Goal: Task Accomplishment & Management: Complete application form

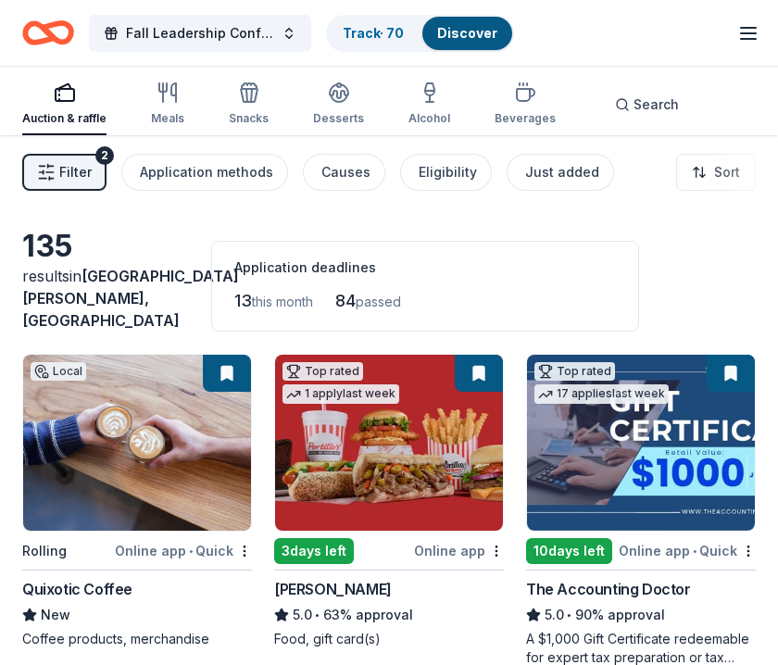
click at [76, 175] on span "Filter" at bounding box center [75, 172] width 32 height 22
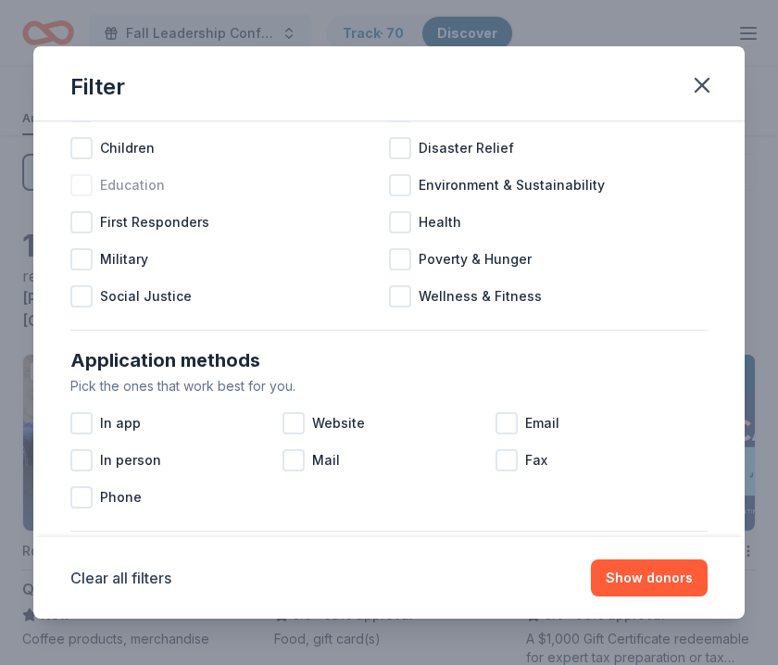
scroll to position [224, 0]
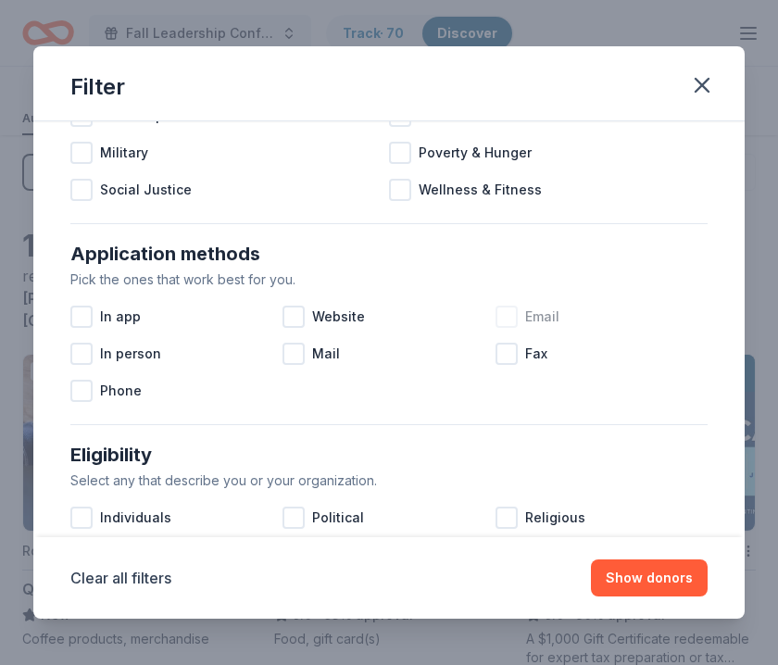
click at [500, 315] on div at bounding box center [507, 317] width 22 height 22
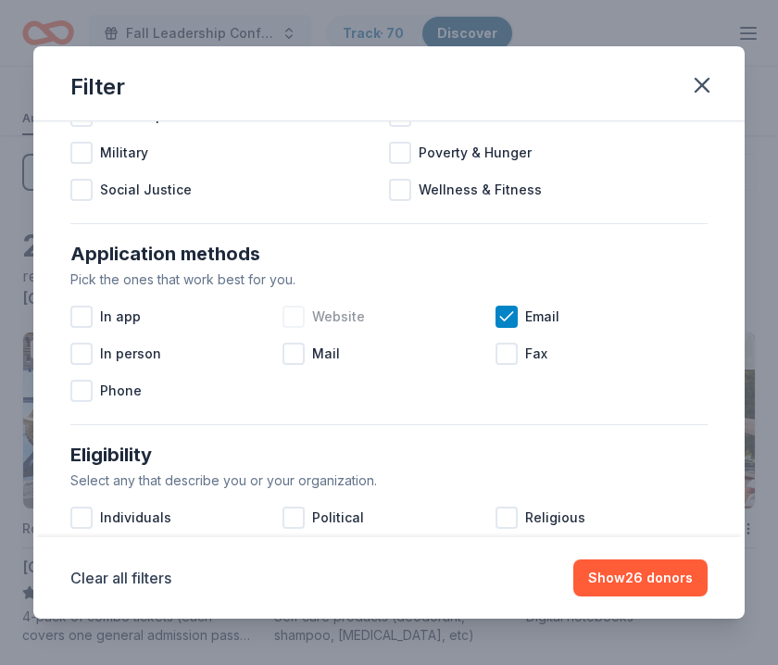
click at [310, 317] on div "Website" at bounding box center [389, 316] width 212 height 37
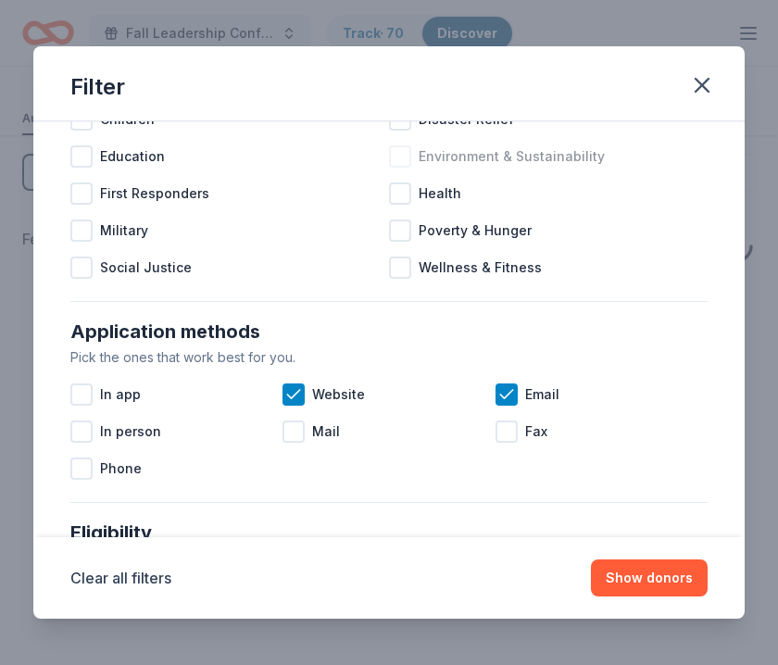
scroll to position [33, 0]
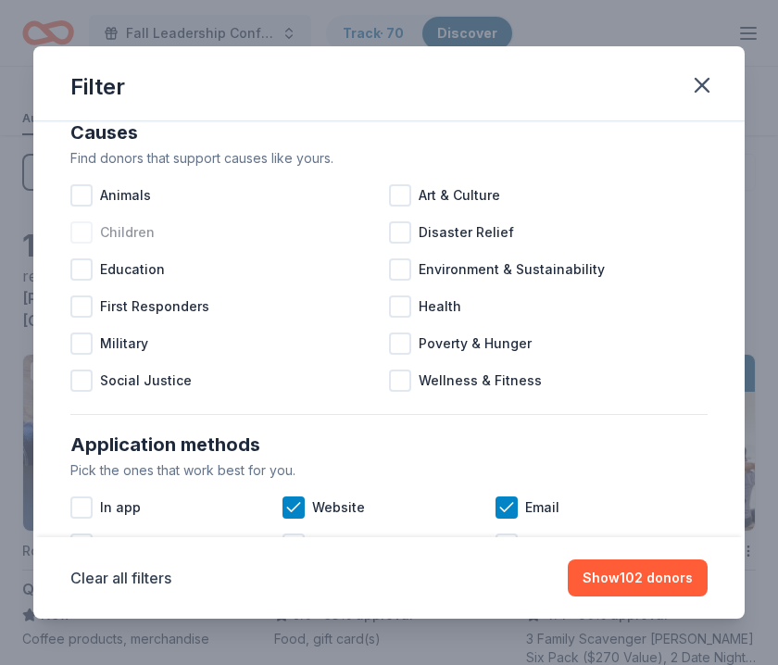
click at [126, 227] on span "Children" at bounding box center [127, 232] width 55 height 22
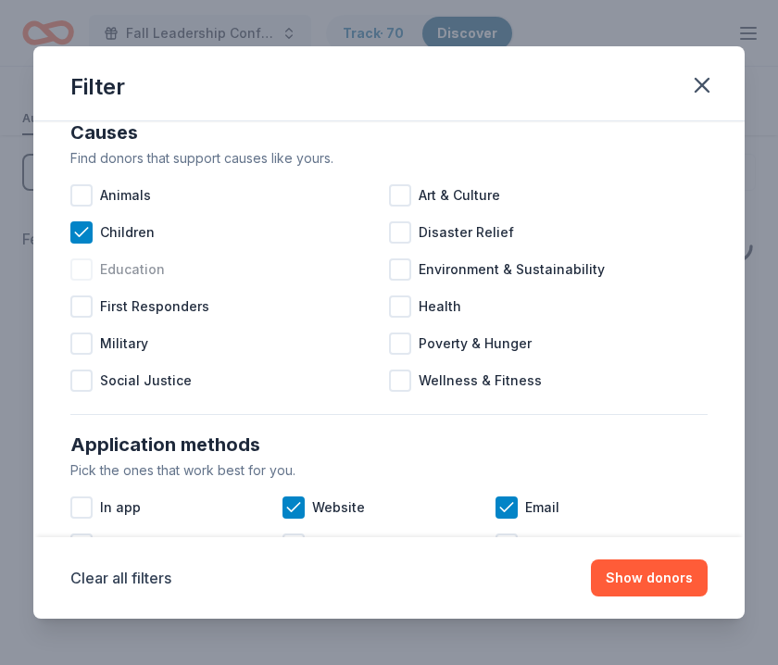
click at [135, 269] on span "Education" at bounding box center [132, 269] width 65 height 22
click at [455, 314] on span "Health" at bounding box center [440, 307] width 43 height 22
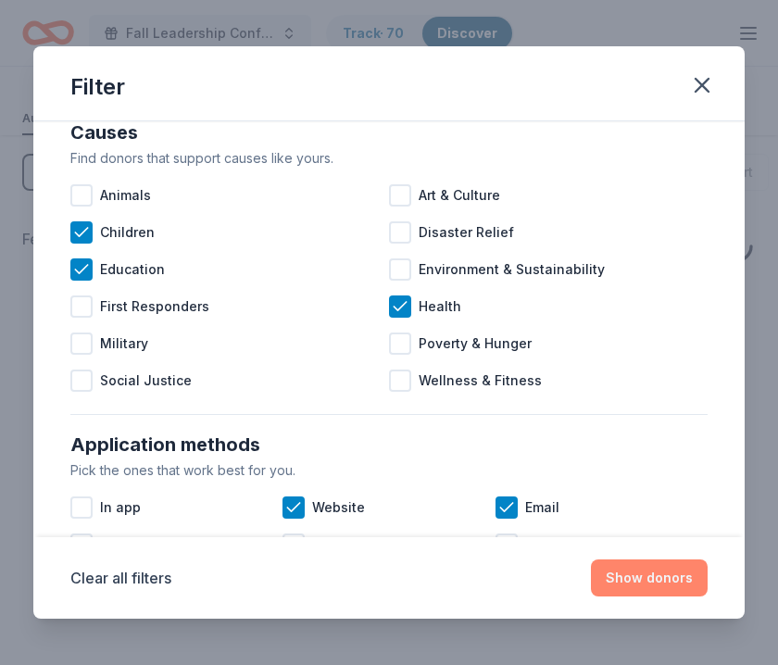
click at [626, 581] on button "Show donors" at bounding box center [649, 578] width 117 height 37
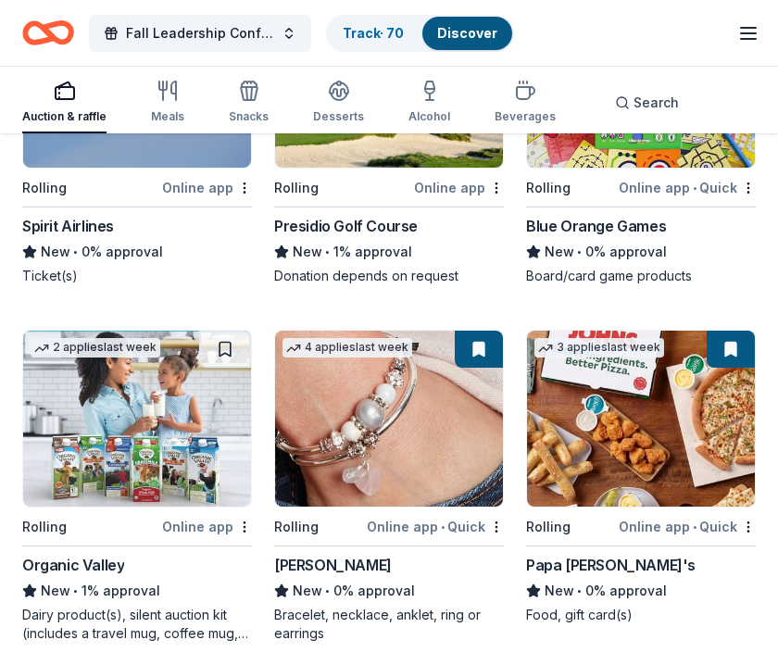
scroll to position [3139, 0]
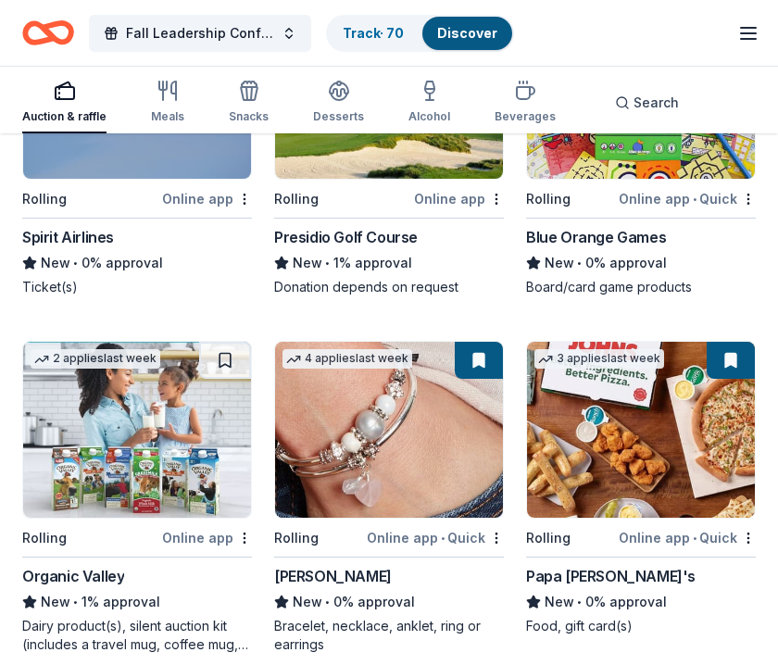
click at [195, 415] on img at bounding box center [137, 430] width 228 height 176
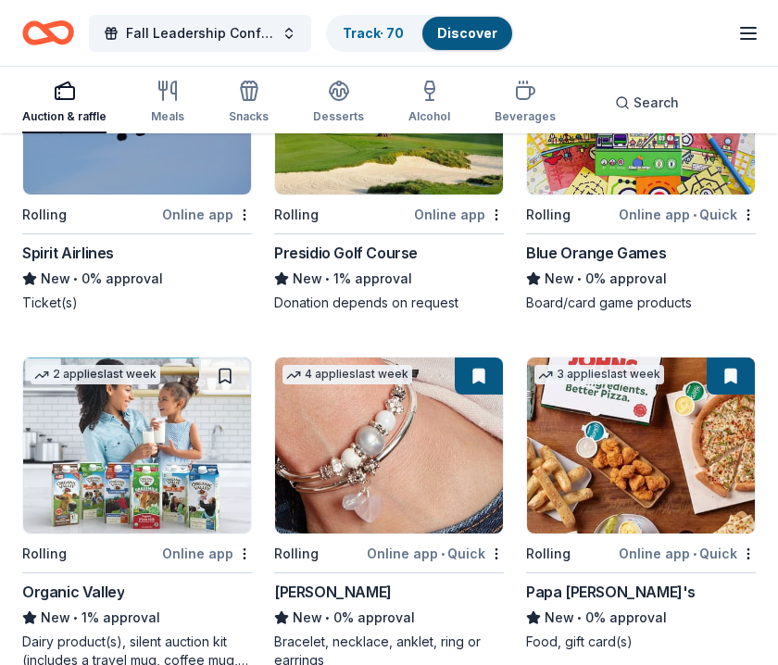
scroll to position [3142, 0]
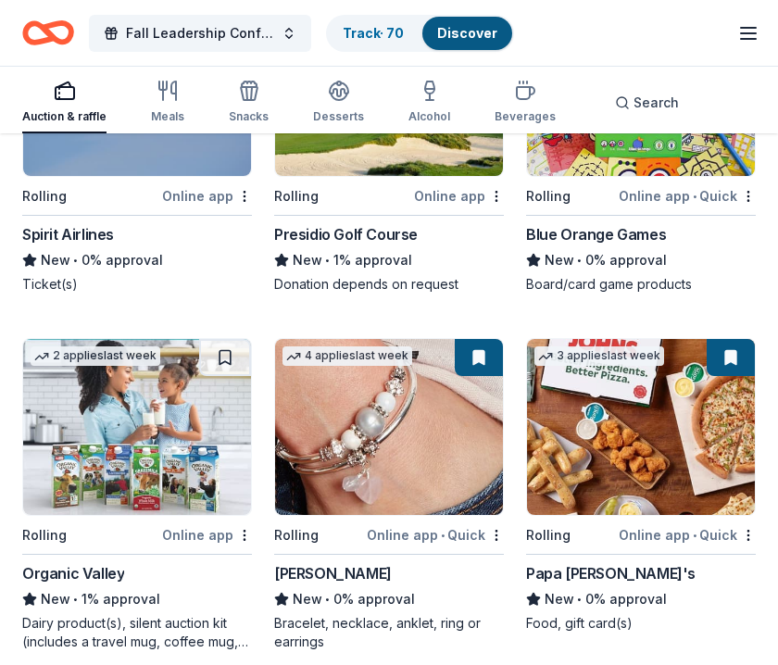
click at [592, 431] on img at bounding box center [641, 427] width 228 height 176
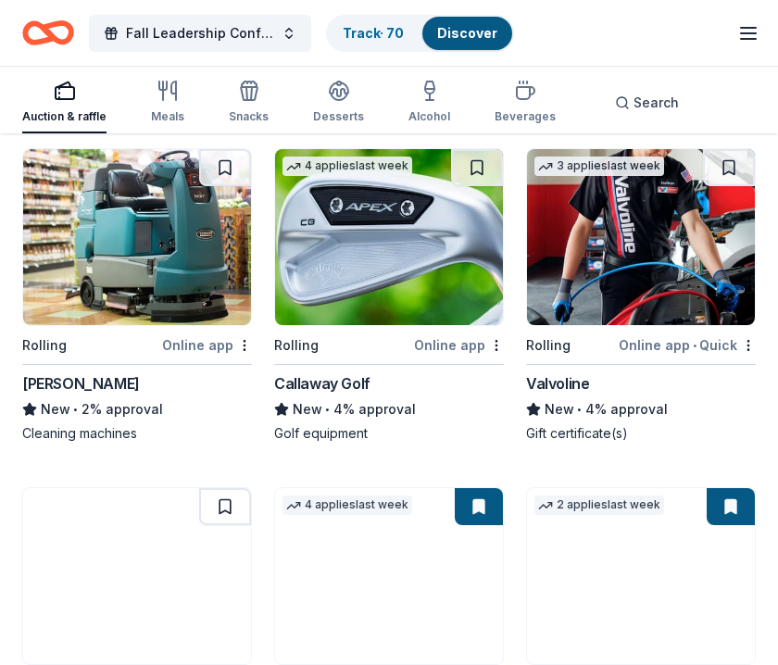
scroll to position [2029, 0]
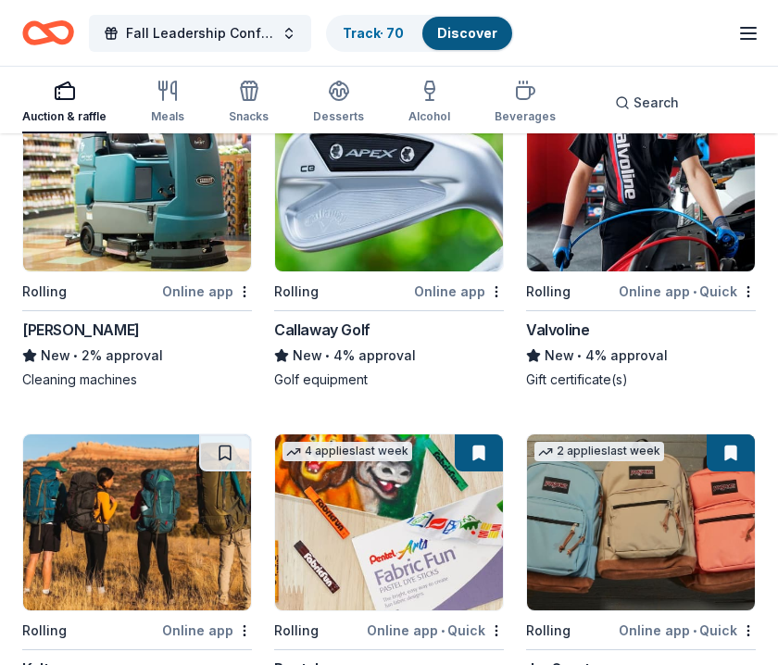
click at [573, 502] on img at bounding box center [641, 522] width 228 height 176
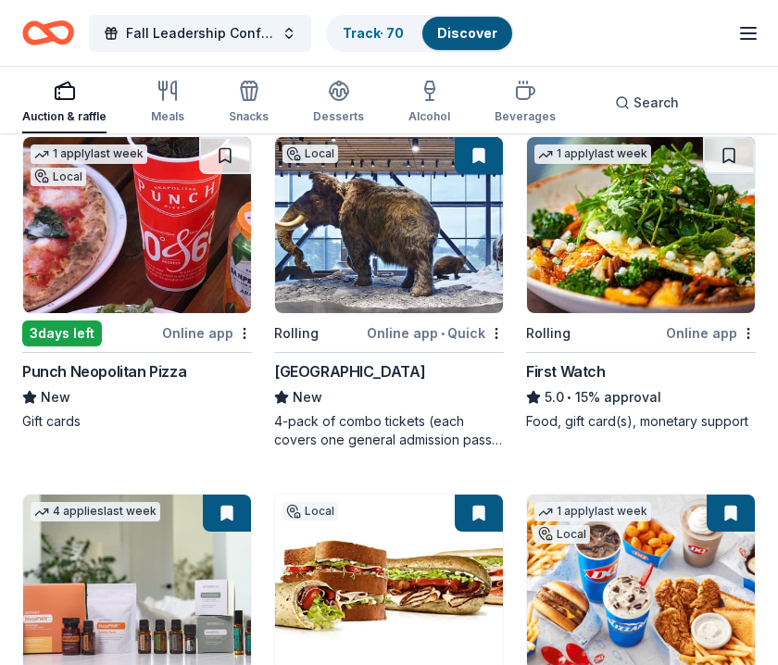
scroll to position [605, 0]
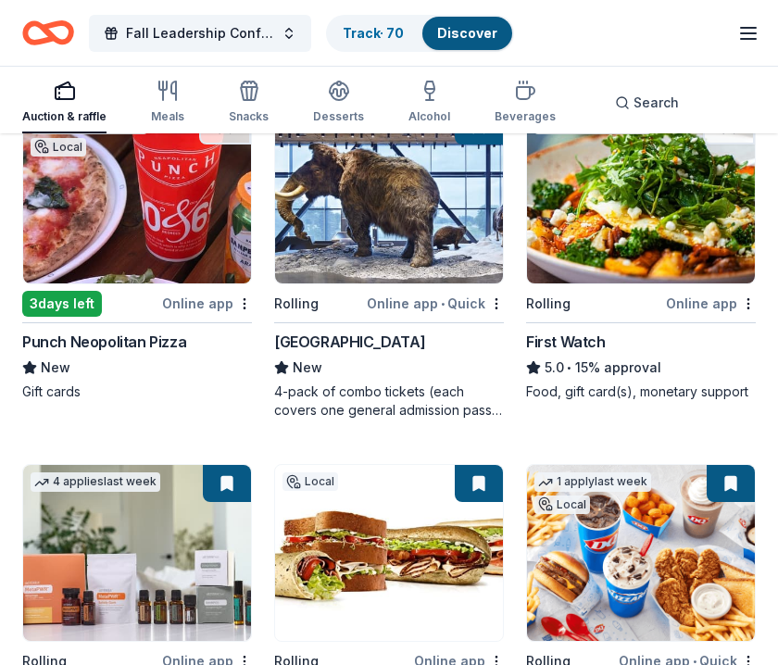
click at [171, 271] on div "1 apply last week Local 3 days left Online app Punch Neopolitan Pizza New Gift …" at bounding box center [137, 254] width 230 height 295
click at [288, 30] on button "Fall Leadership Conference" at bounding box center [200, 33] width 222 height 37
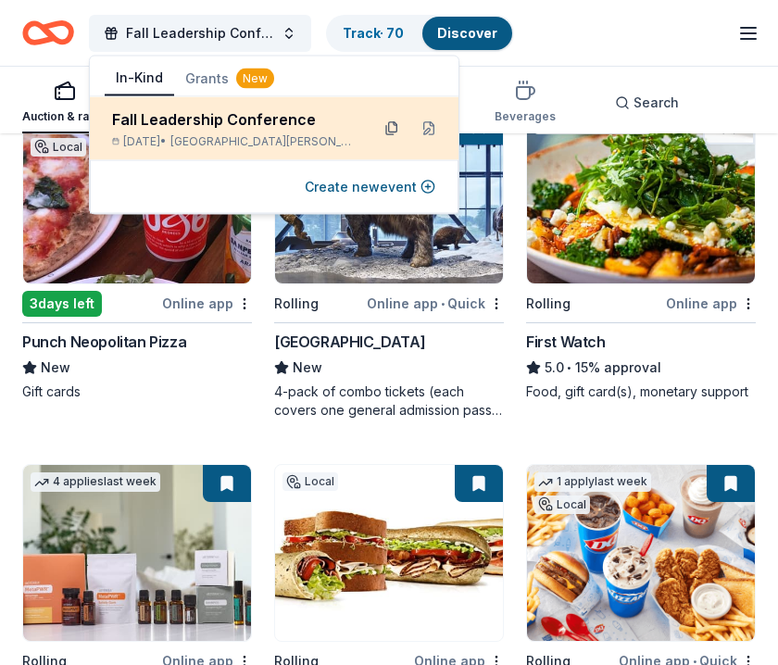
click at [377, 128] on button at bounding box center [392, 129] width 30 height 30
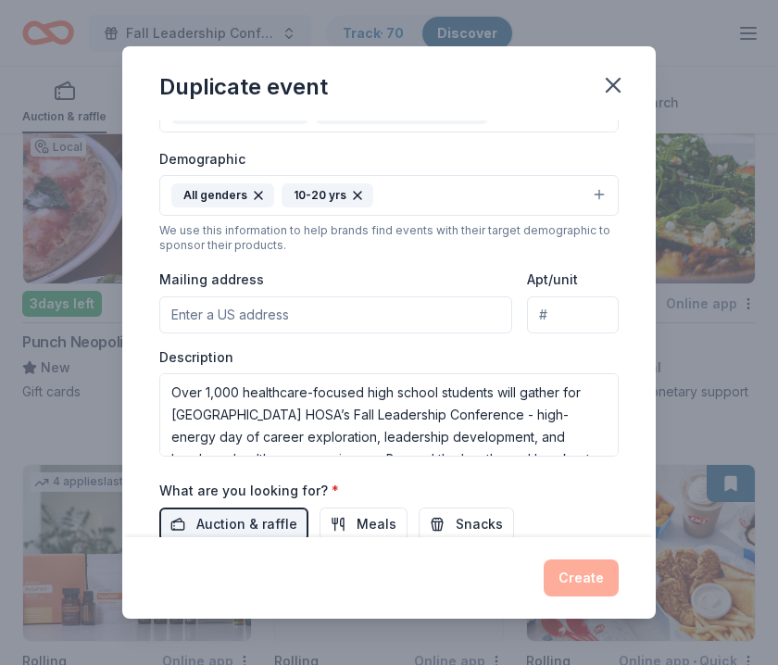
scroll to position [303, 0]
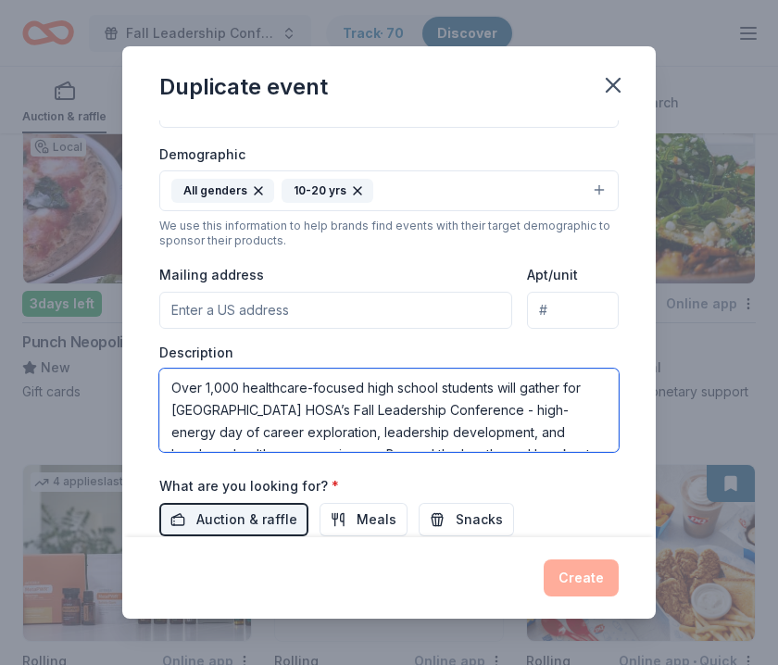
click at [290, 391] on textarea "Over 1,000 healthcare-focused high school students will gather for MN HOSA’s Fa…" at bounding box center [389, 410] width 460 height 83
click at [291, 392] on textarea "Over 1,000 healthcare-focused high school students will gather for MN HOSA’s Fa…" at bounding box center [389, 410] width 460 height 83
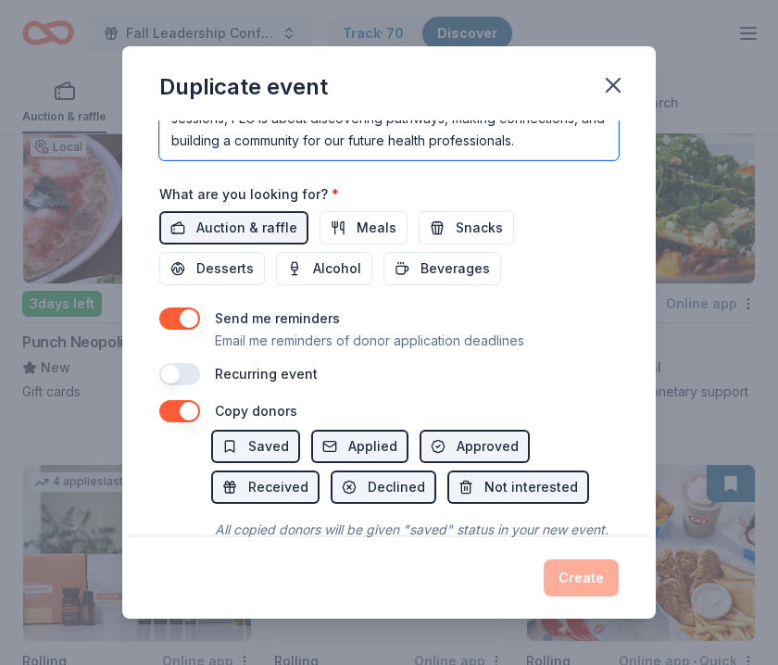
scroll to position [654, 0]
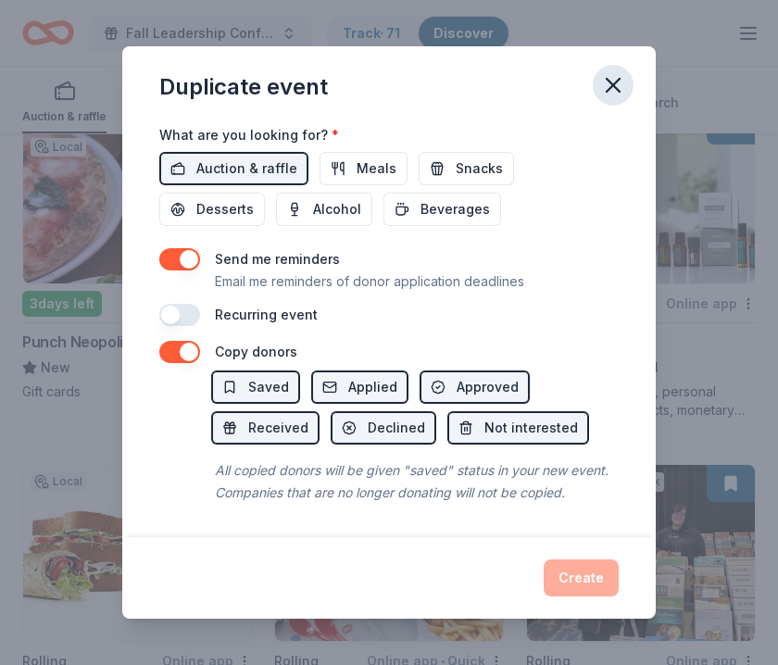
click at [615, 80] on icon "button" at bounding box center [613, 85] width 26 height 26
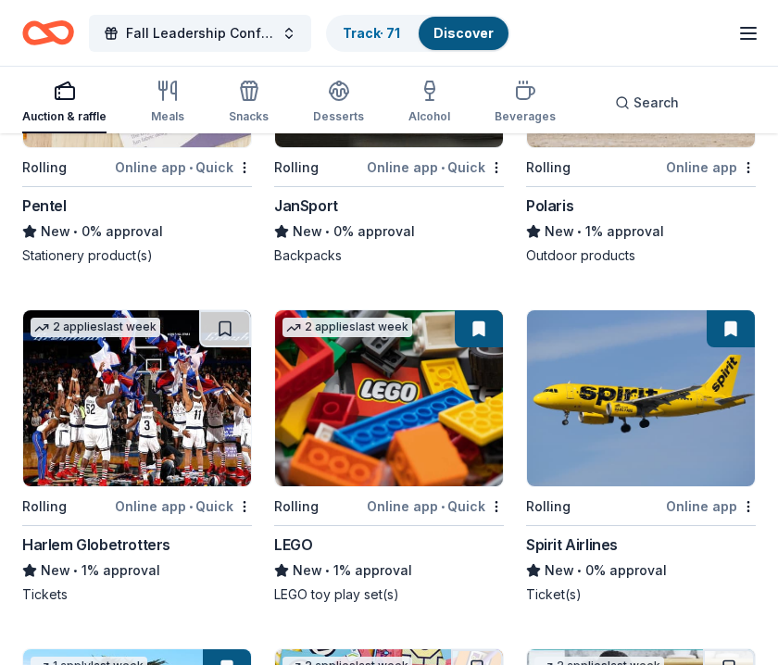
scroll to position [2543, 0]
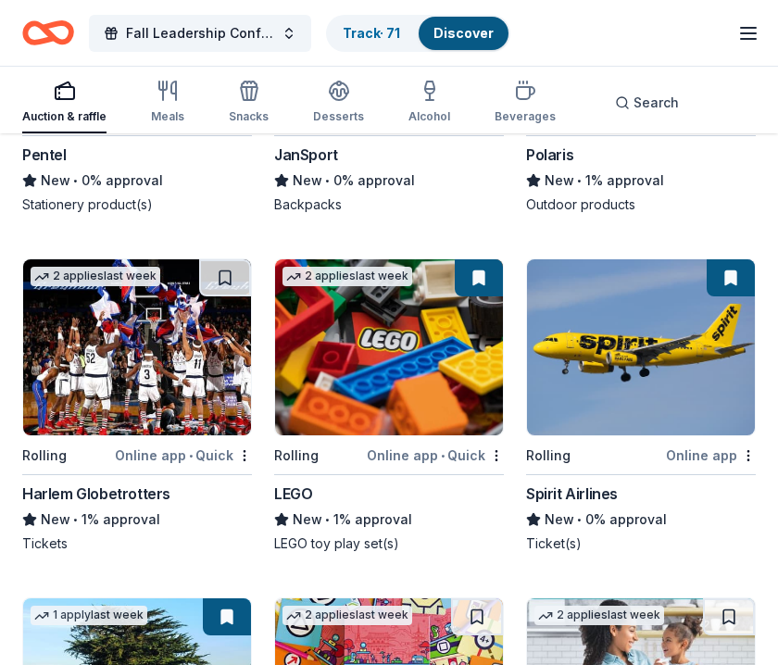
click at [140, 349] on img at bounding box center [137, 347] width 228 height 176
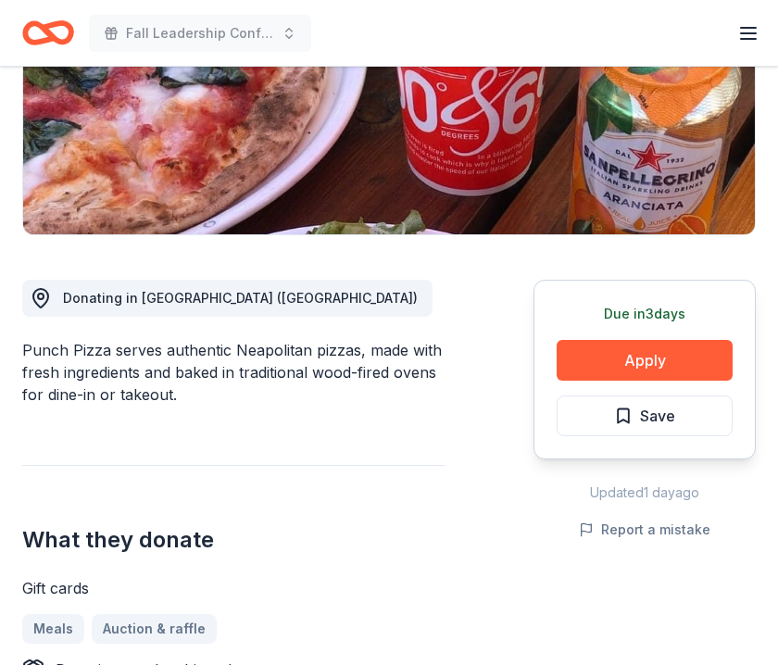
scroll to position [285, 0]
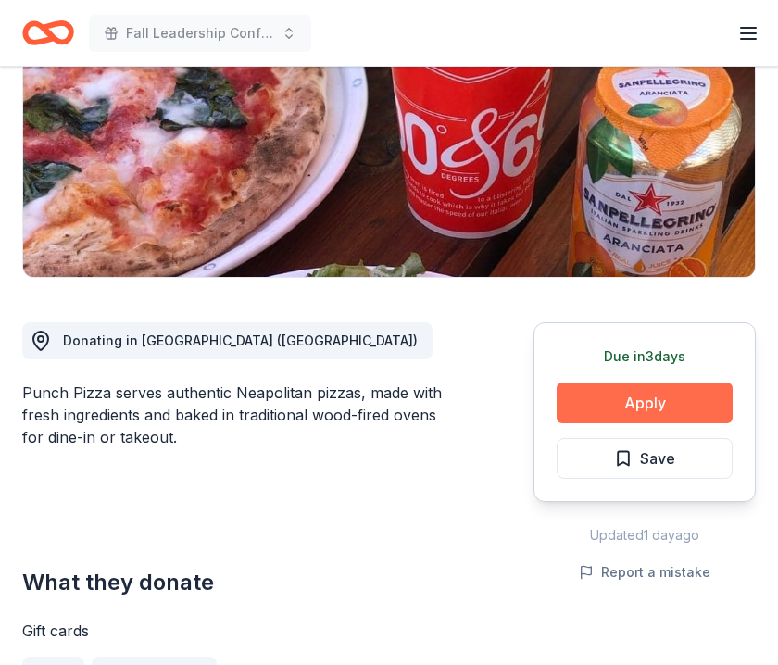
click at [606, 409] on button "Apply" at bounding box center [645, 403] width 176 height 41
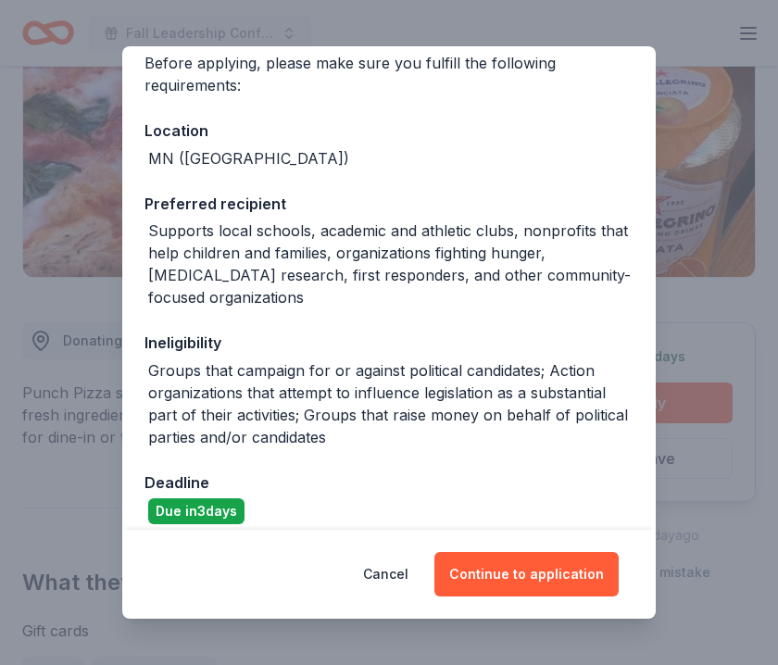
scroll to position [168, 0]
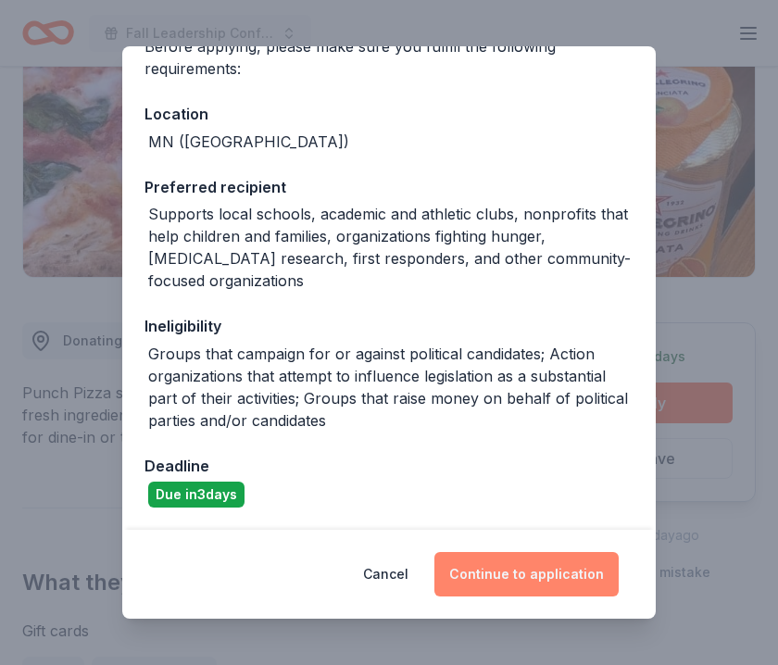
click at [511, 573] on button "Continue to application" at bounding box center [526, 574] width 184 height 44
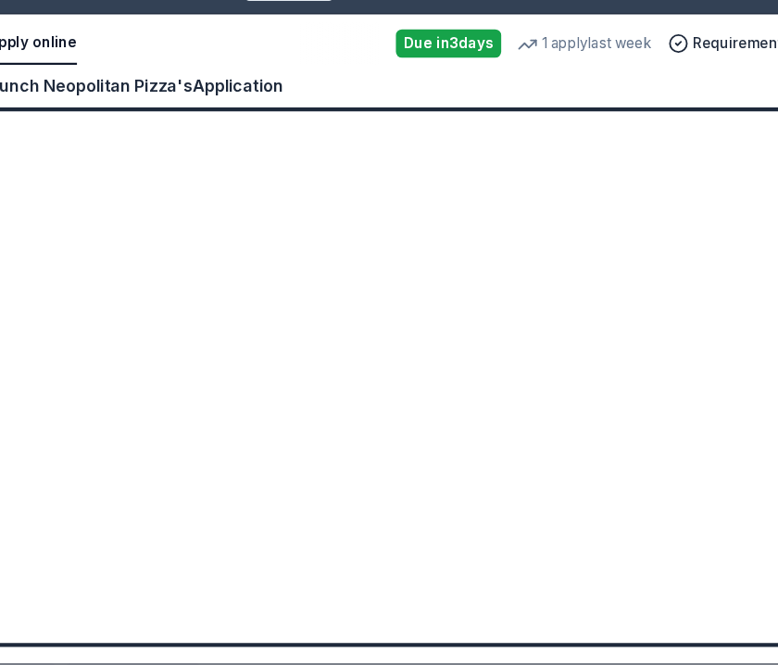
scroll to position [285, 0]
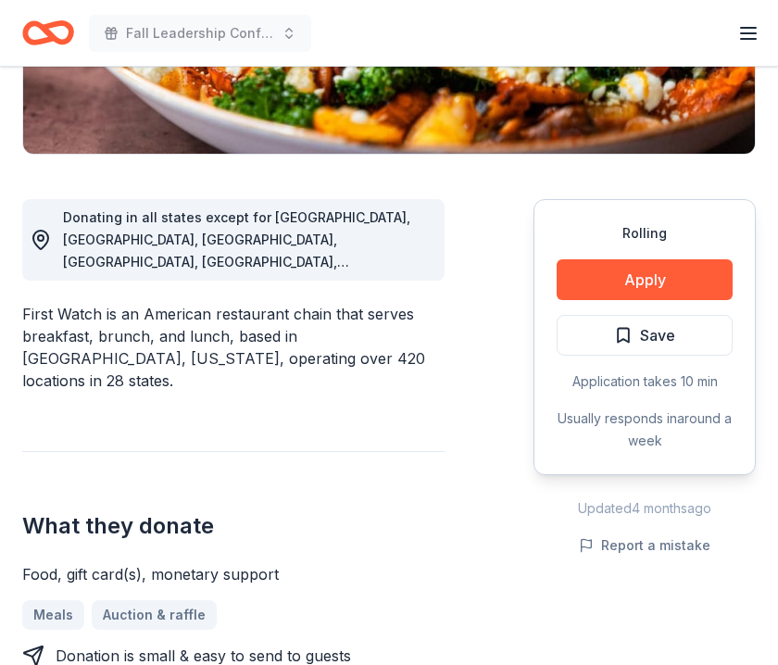
scroll to position [382, 0]
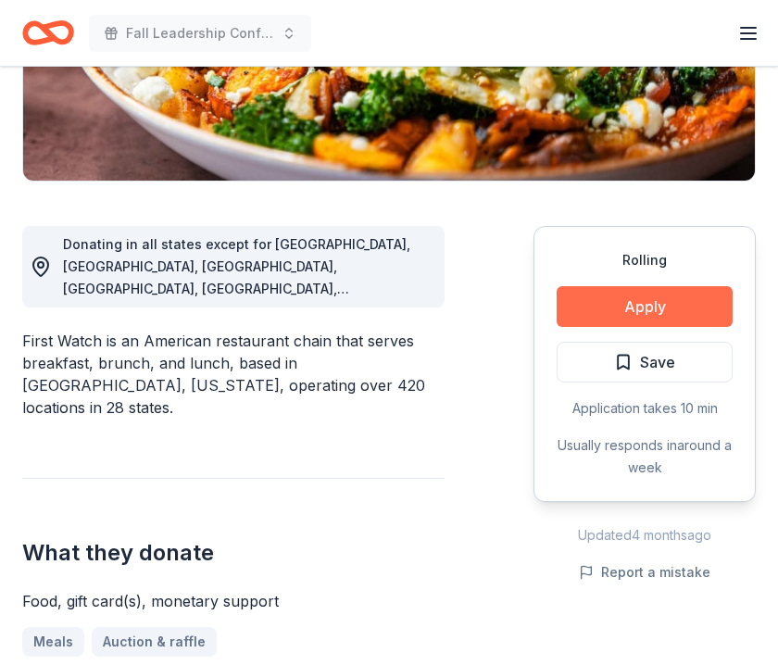
click at [581, 313] on button "Apply" at bounding box center [645, 306] width 176 height 41
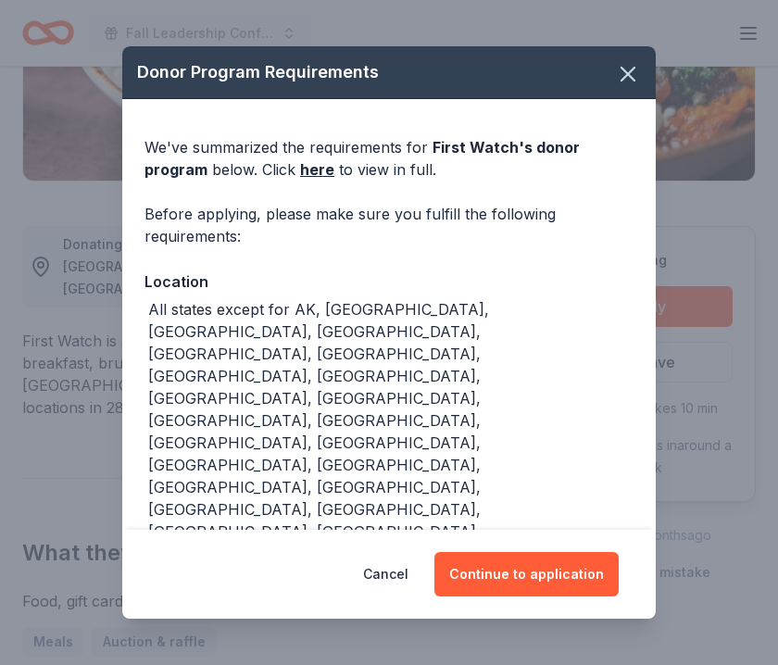
scroll to position [105, 0]
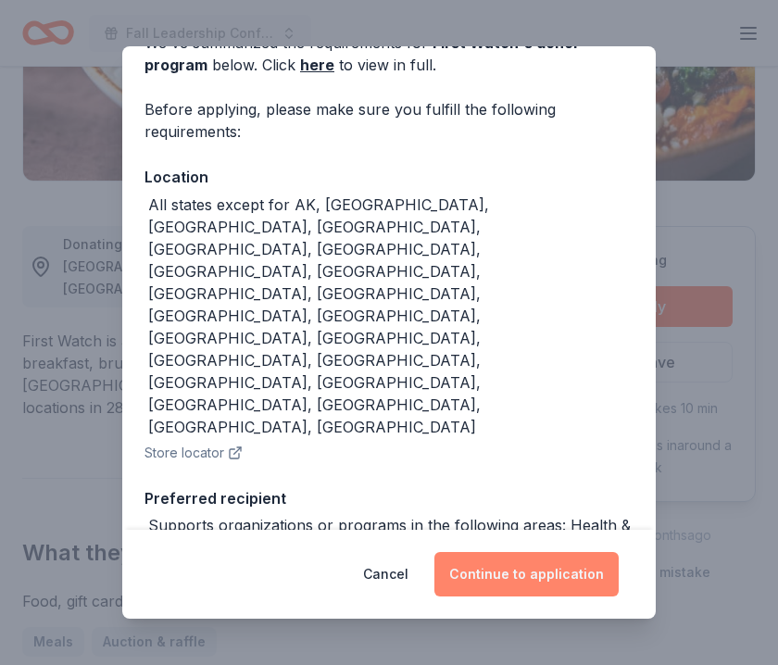
click at [499, 568] on button "Continue to application" at bounding box center [526, 574] width 184 height 44
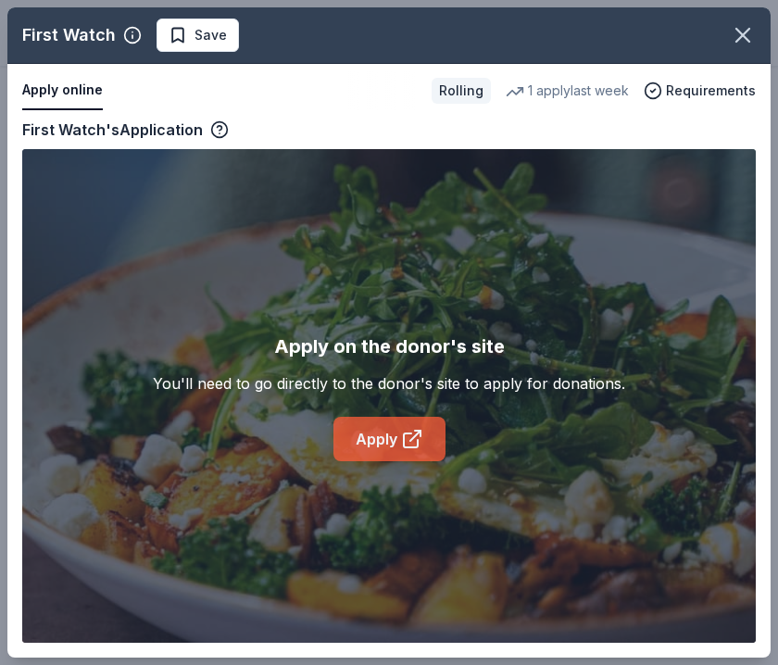
click at [404, 446] on icon at bounding box center [412, 439] width 22 height 22
click at [746, 38] on icon "button" at bounding box center [743, 35] width 13 height 13
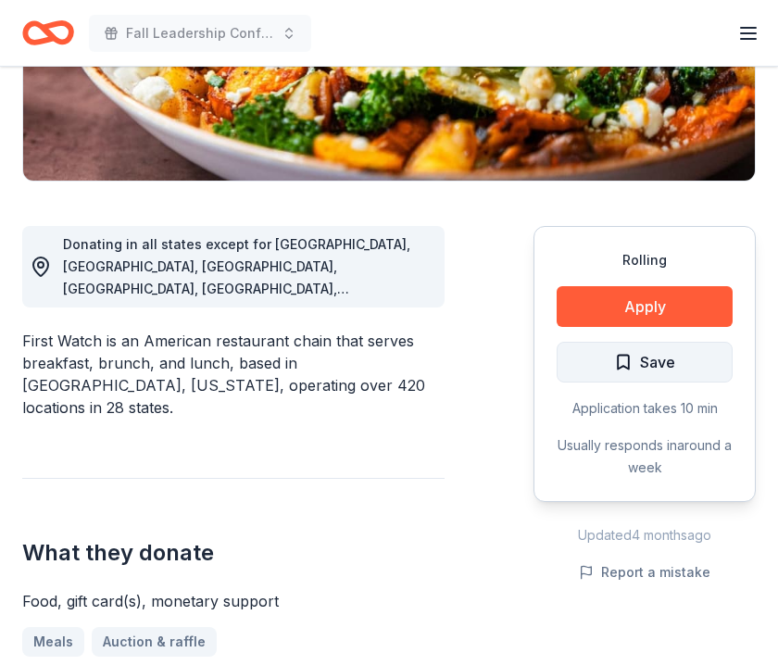
click at [644, 369] on span "Save" at bounding box center [657, 362] width 35 height 24
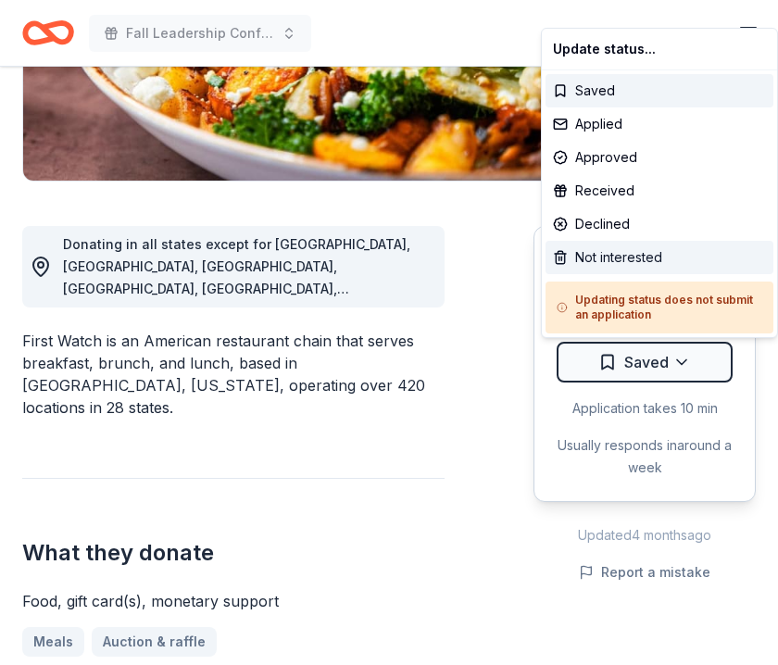
click at [674, 266] on div "Not interested" at bounding box center [660, 257] width 228 height 33
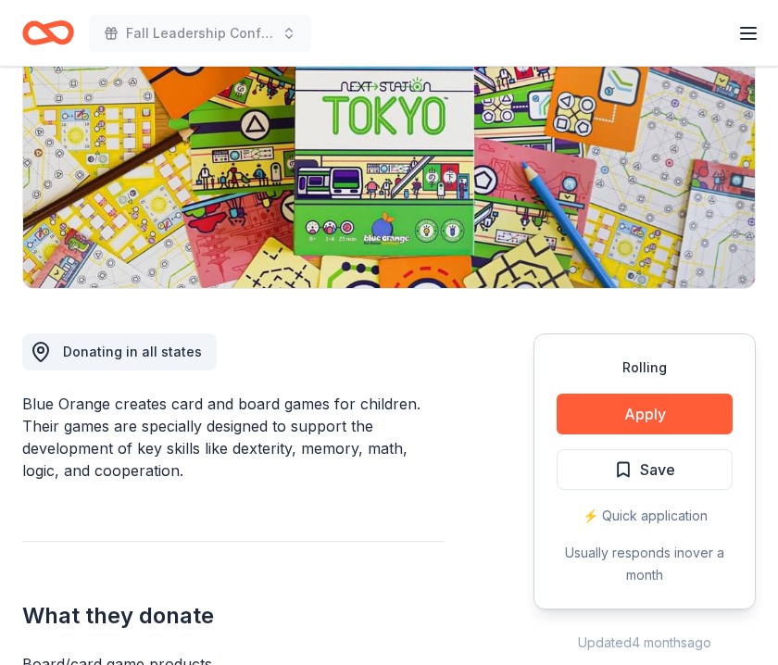
scroll to position [299, 0]
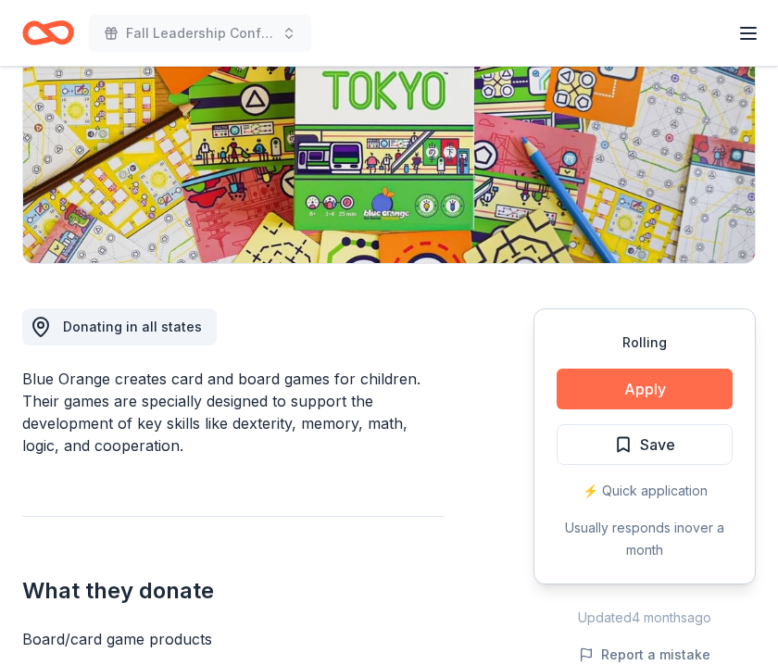
click at [570, 396] on button "Apply" at bounding box center [645, 389] width 176 height 41
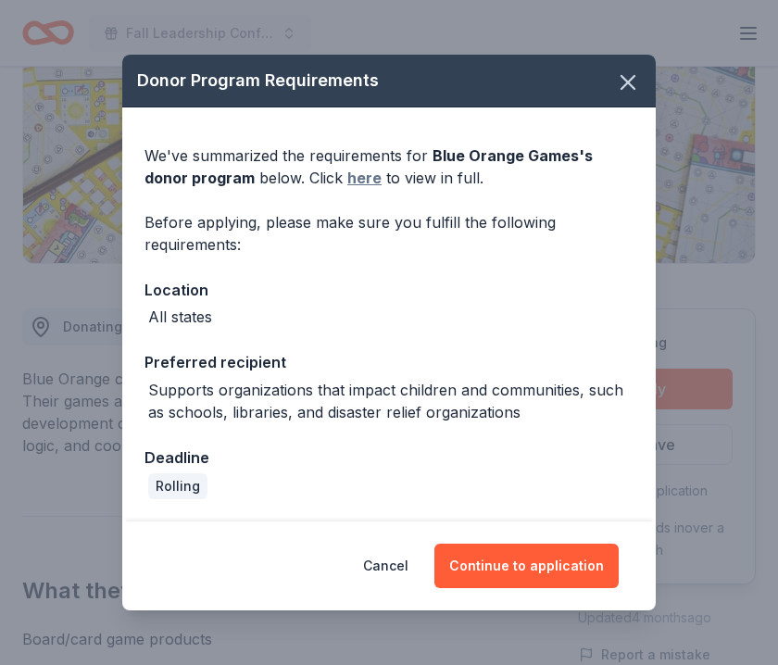
click at [347, 186] on link "here" at bounding box center [364, 178] width 34 height 22
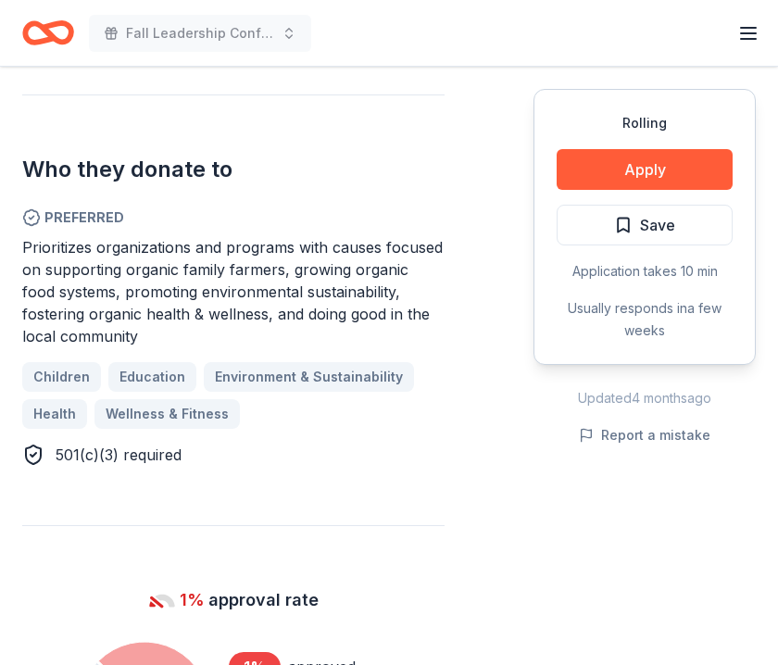
scroll to position [1067, 0]
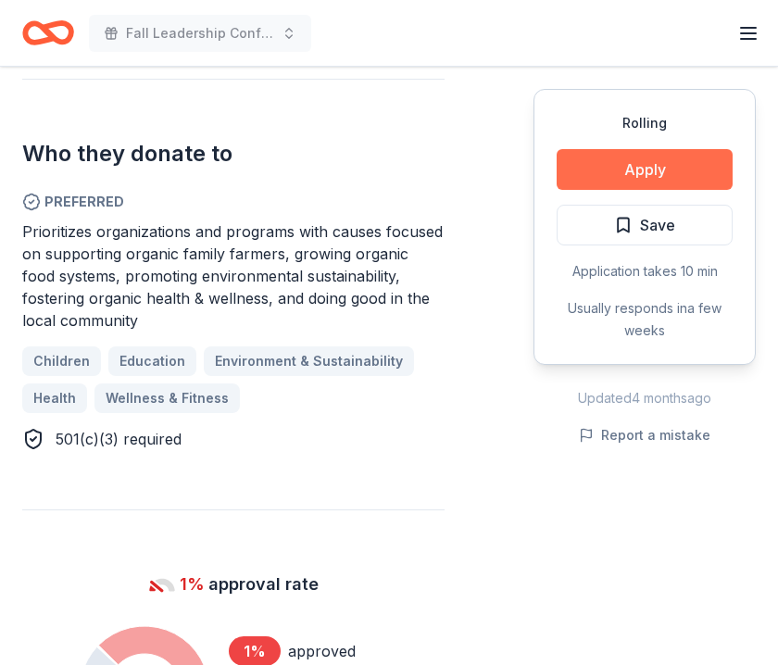
click at [608, 160] on button "Apply" at bounding box center [645, 169] width 176 height 41
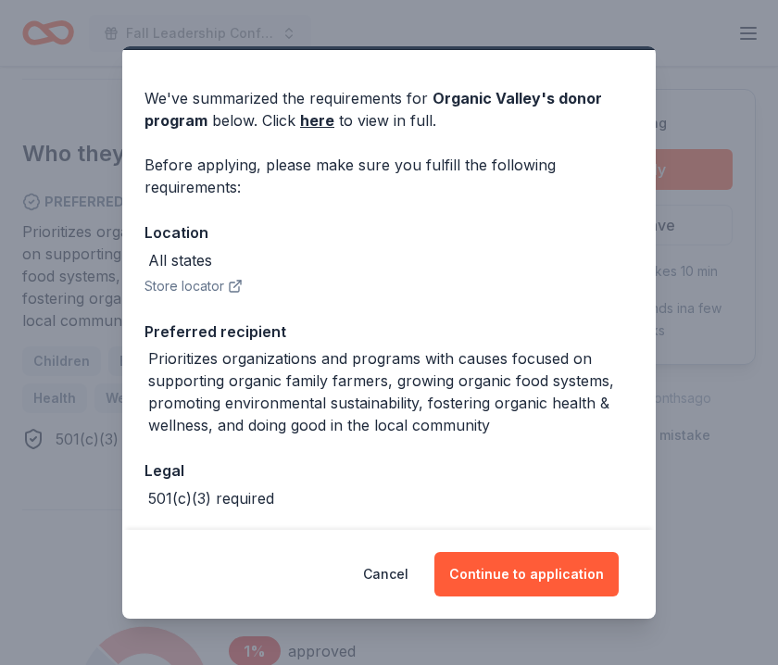
scroll to position [0, 0]
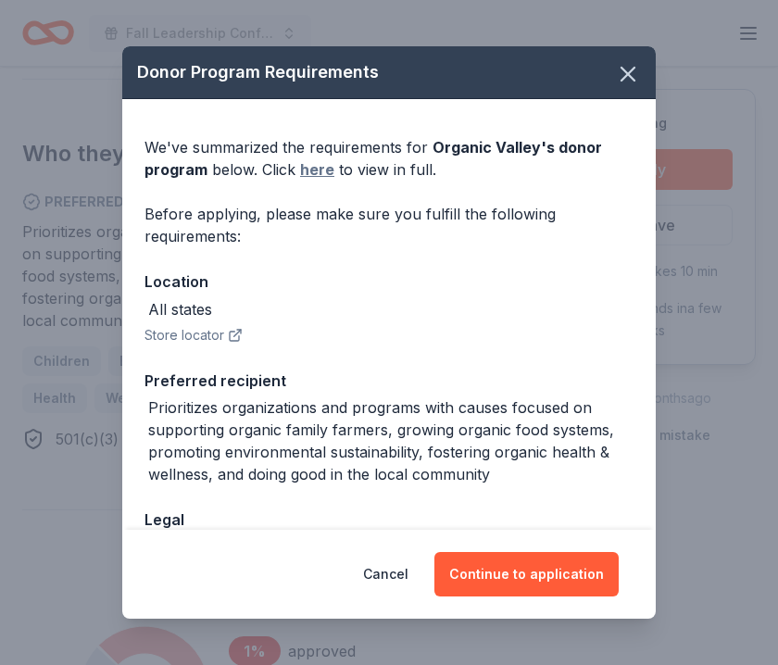
click at [313, 175] on link "here" at bounding box center [317, 169] width 34 height 22
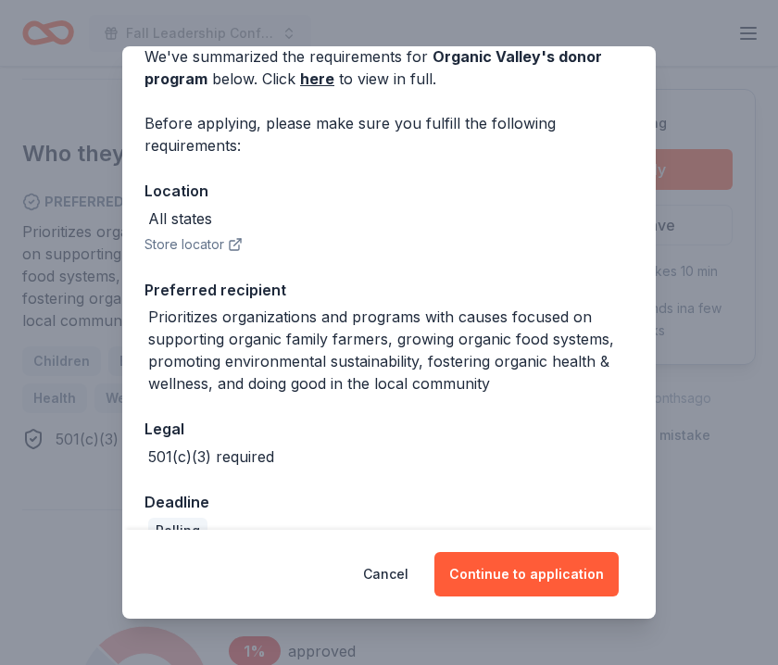
scroll to position [127, 0]
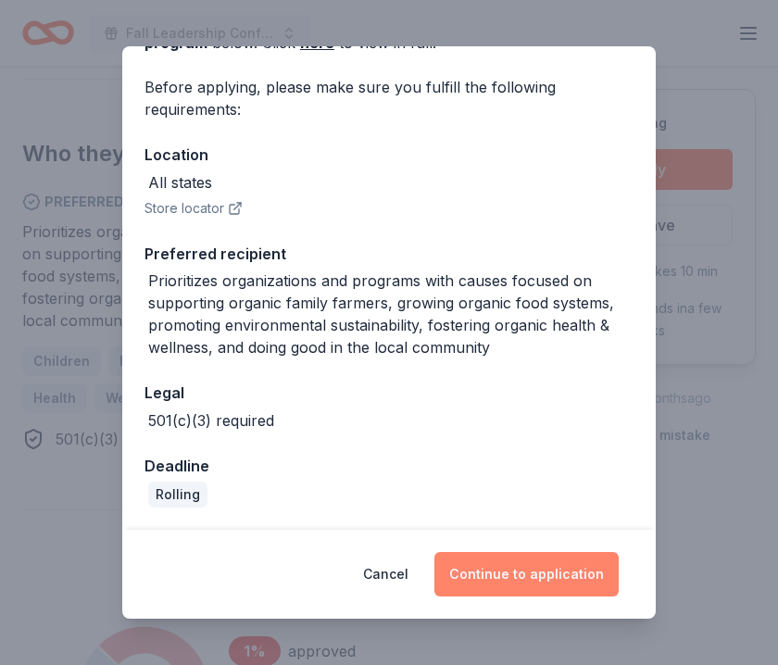
click at [482, 571] on button "Continue to application" at bounding box center [526, 574] width 184 height 44
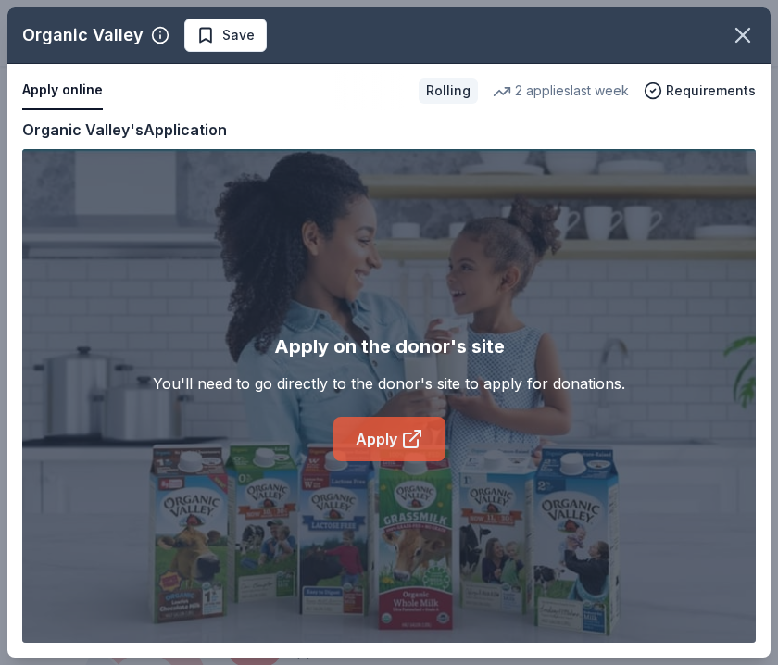
click at [397, 450] on link "Apply" at bounding box center [390, 439] width 112 height 44
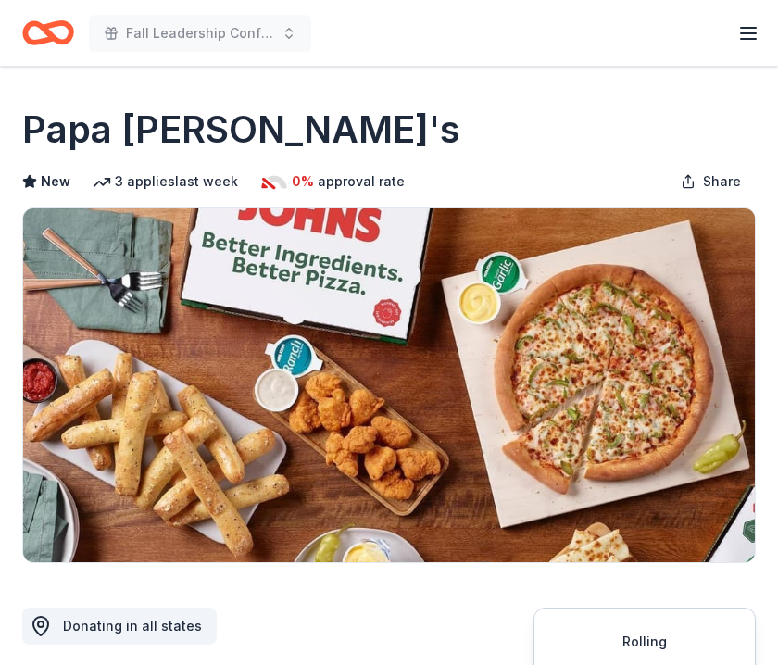
scroll to position [217, 0]
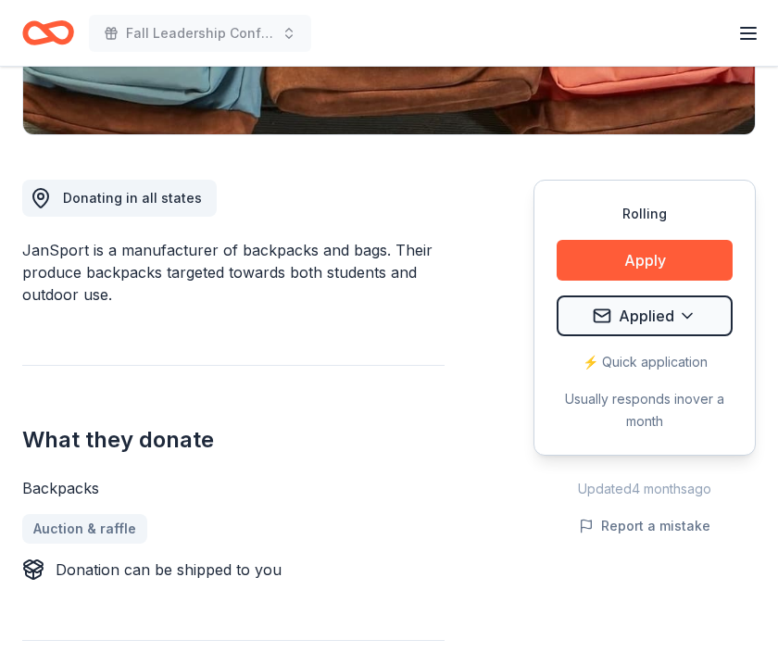
scroll to position [428, 0]
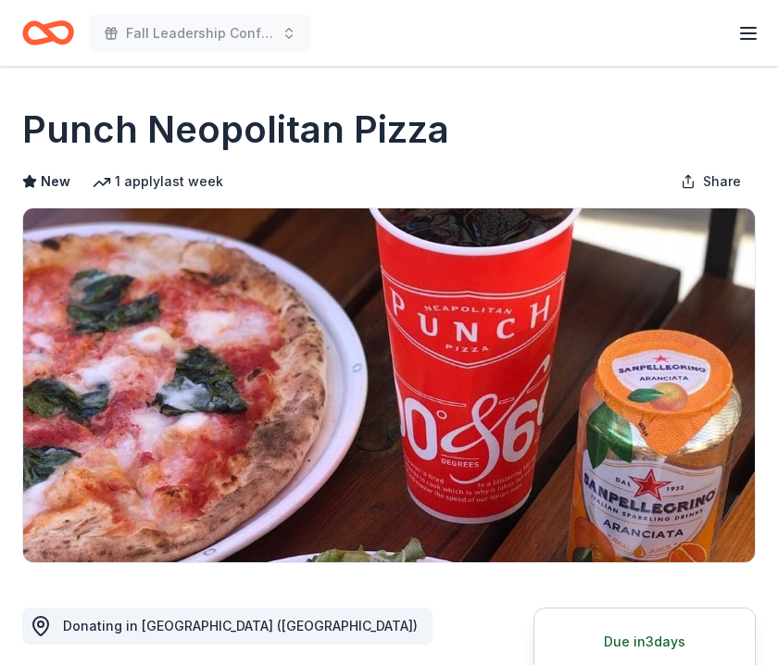
scroll to position [535, 0]
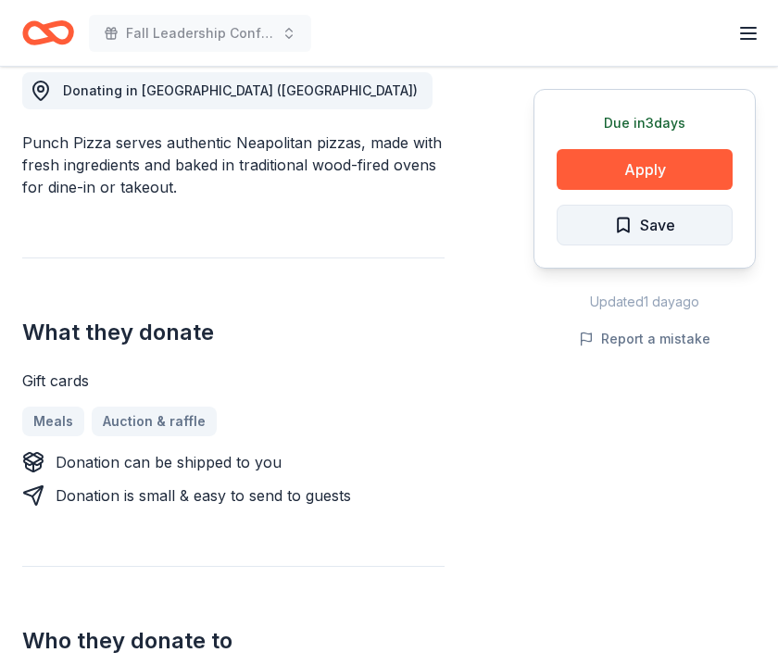
click at [642, 225] on span "Save" at bounding box center [657, 225] width 35 height 24
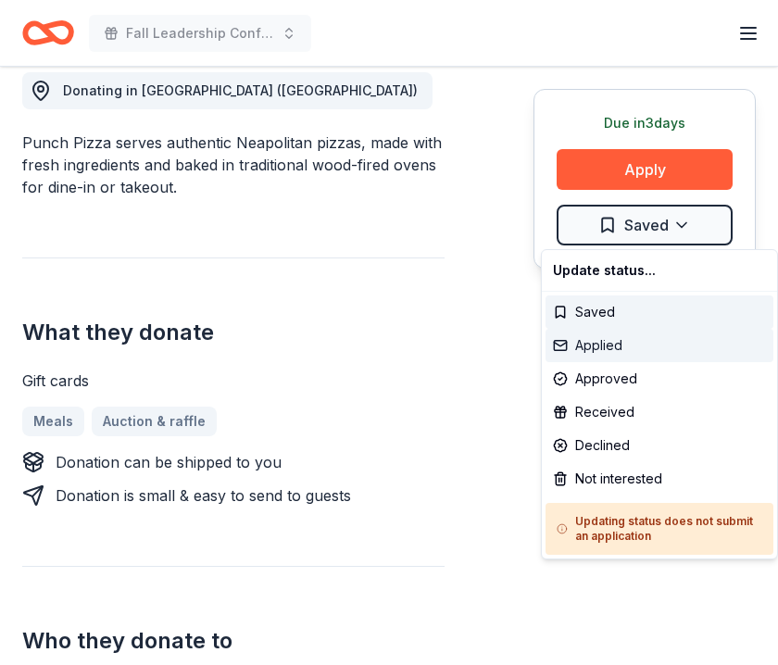
click at [633, 347] on div "Applied" at bounding box center [660, 345] width 228 height 33
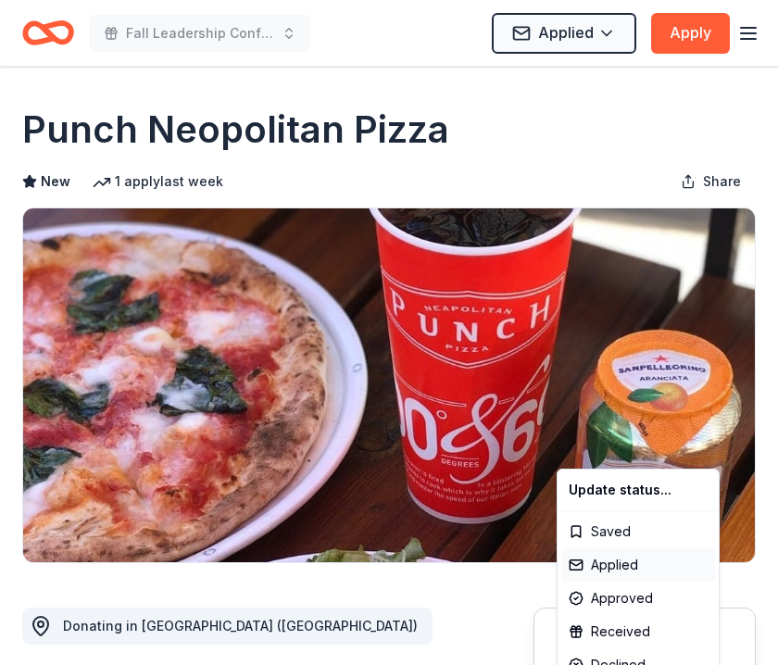
scroll to position [0, 0]
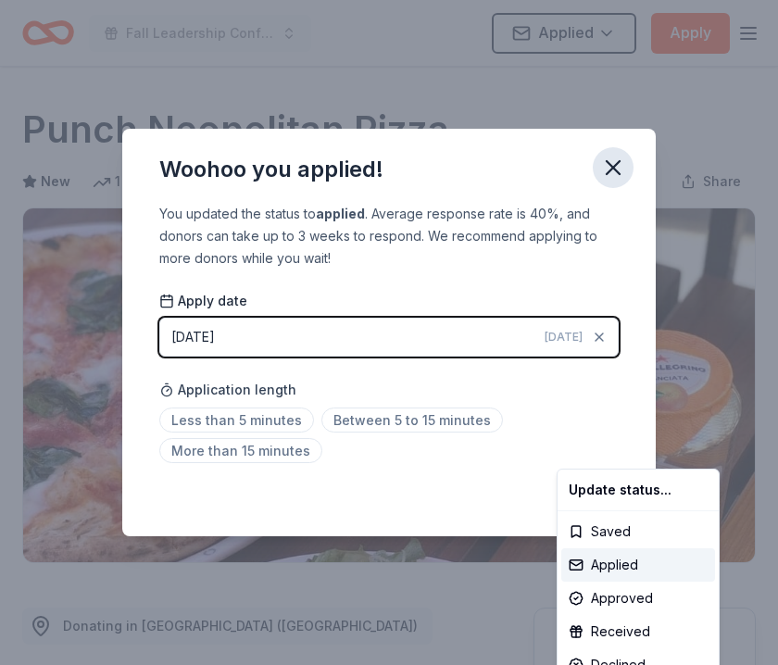
click at [619, 169] on html "Fall Leadership Conference Applied Apply Due in 3 days Share Punch Neopolitan P…" at bounding box center [389, 332] width 778 height 665
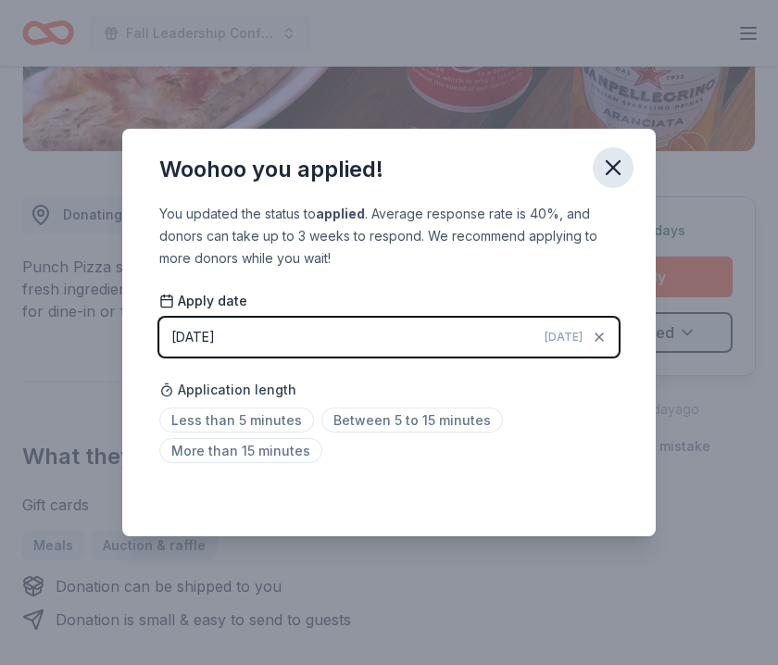
click at [616, 172] on icon "button" at bounding box center [613, 167] width 13 height 13
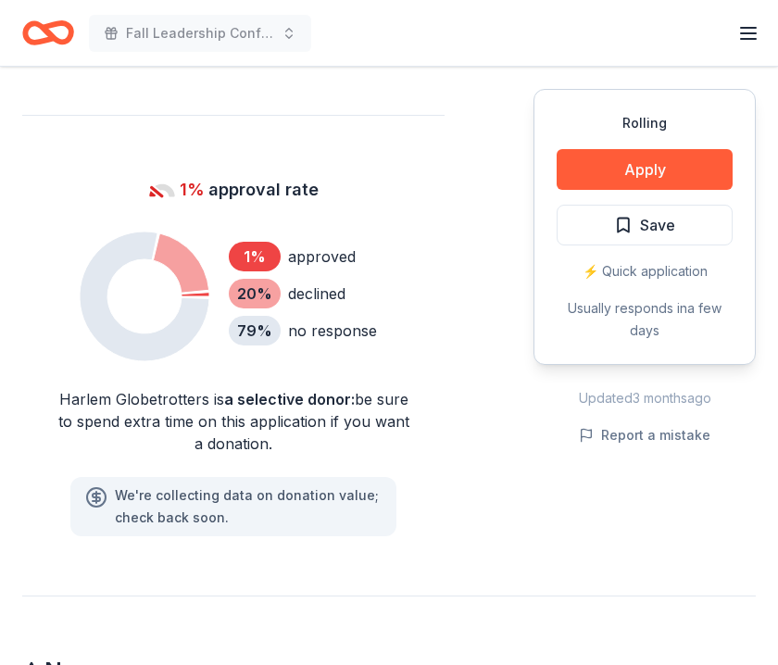
scroll to position [1231, 0]
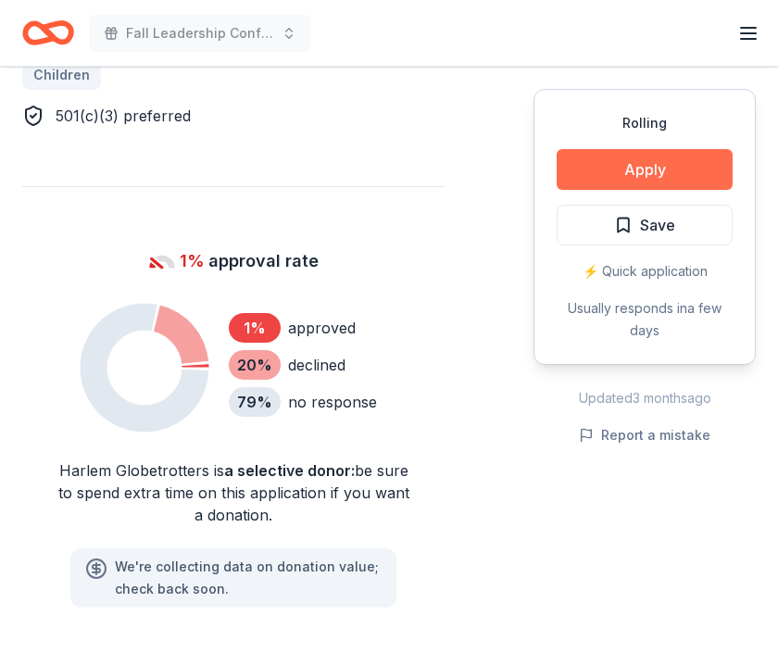
click at [612, 157] on button "Apply" at bounding box center [645, 169] width 176 height 41
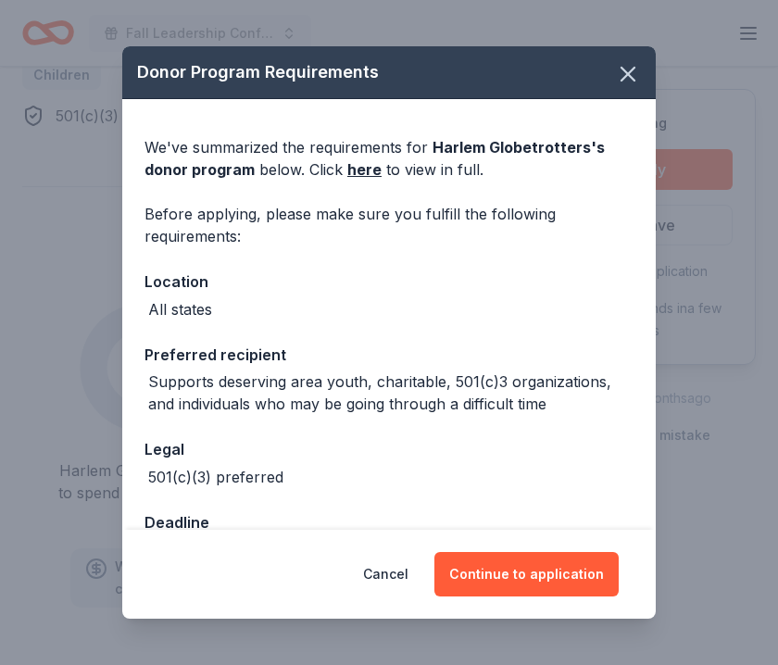
scroll to position [57, 0]
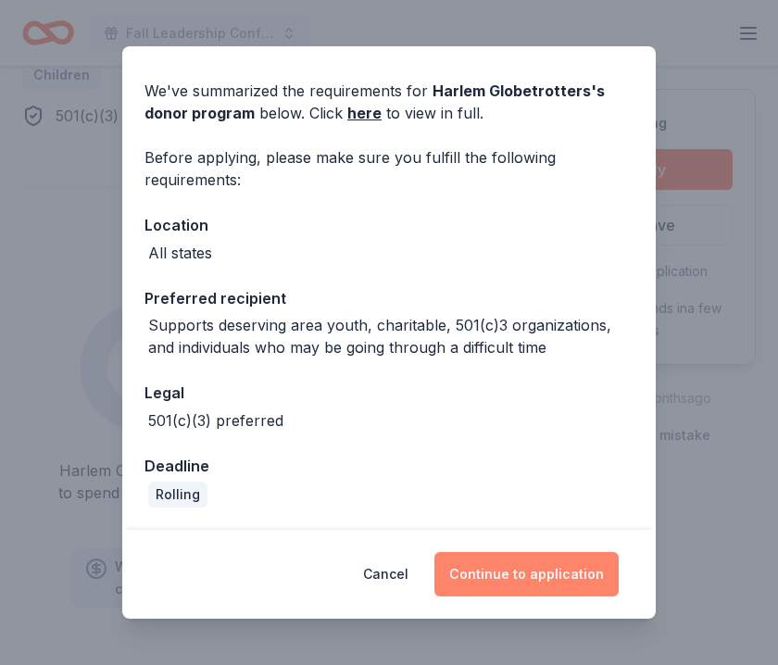
click at [494, 560] on button "Continue to application" at bounding box center [526, 574] width 184 height 44
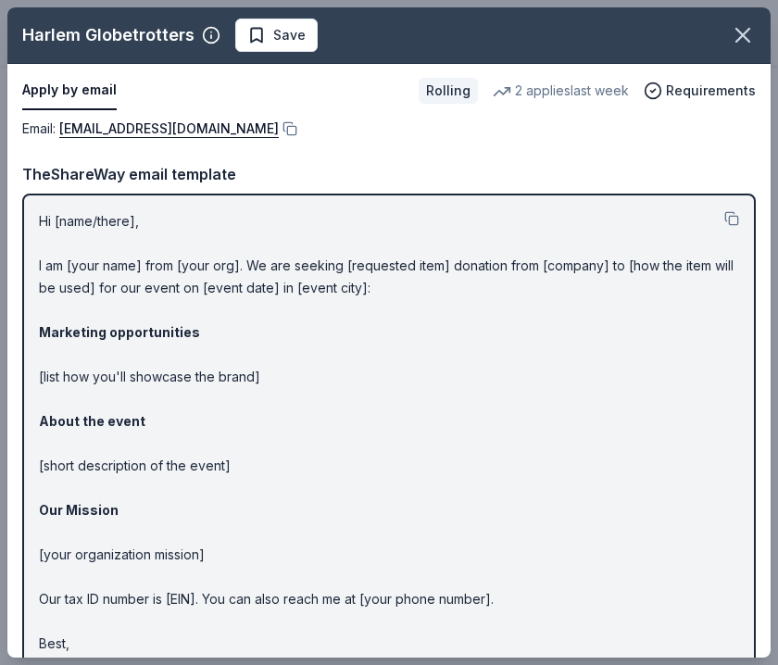
scroll to position [51, 0]
